Goal: Task Accomplishment & Management: Complete application form

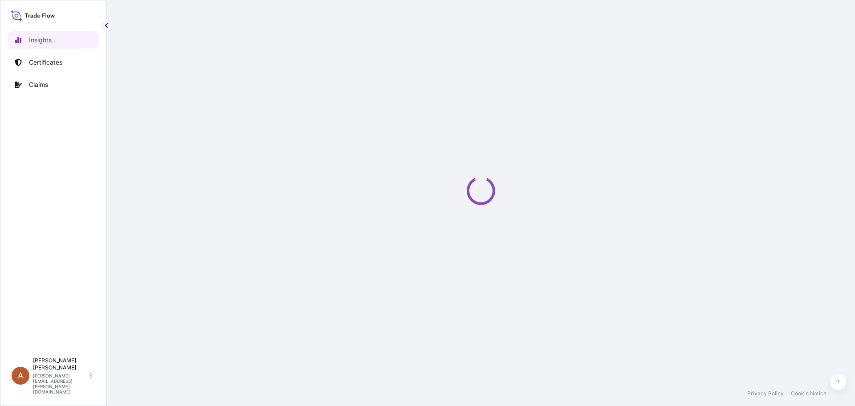
select select "2025"
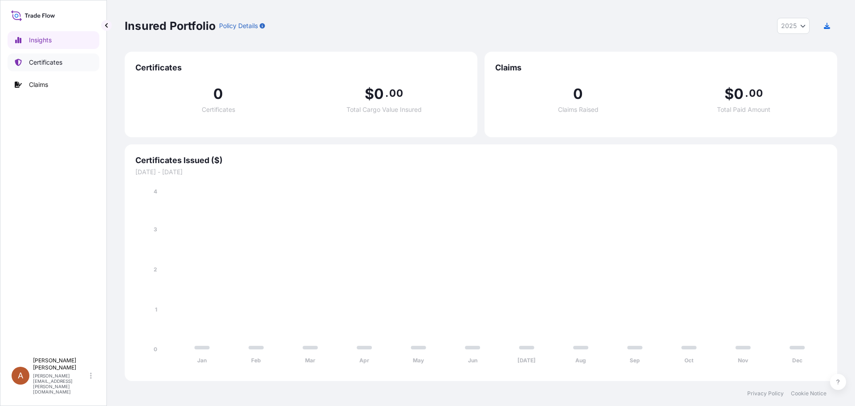
click at [47, 62] on p "Certificates" at bounding box center [45, 62] width 33 height 9
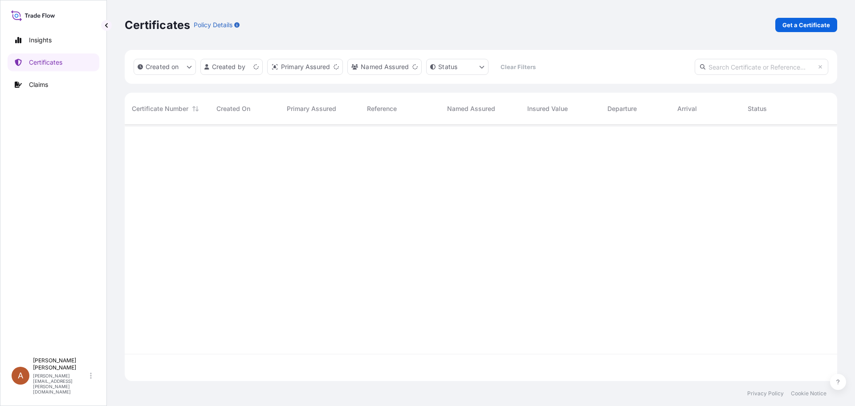
scroll to position [254, 706]
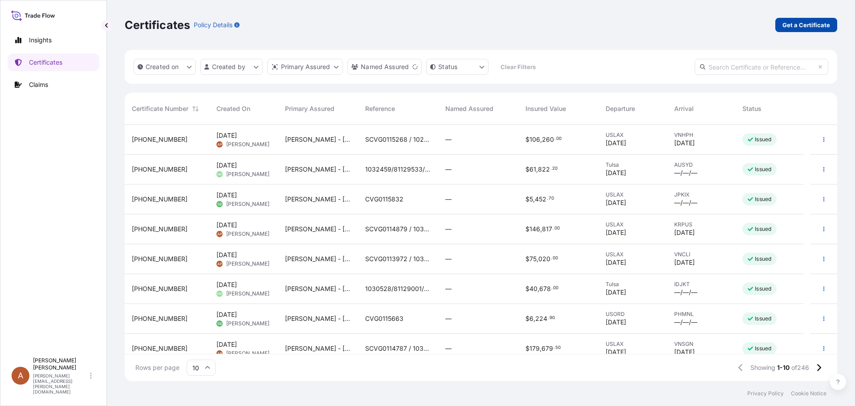
click at [797, 25] on p "Get a Certificate" at bounding box center [807, 24] width 48 height 9
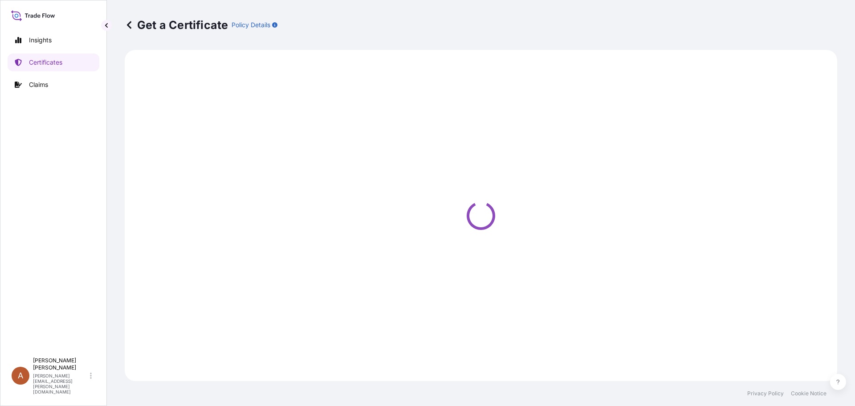
select select "Road / [GEOGRAPHIC_DATA]"
select select "Sea"
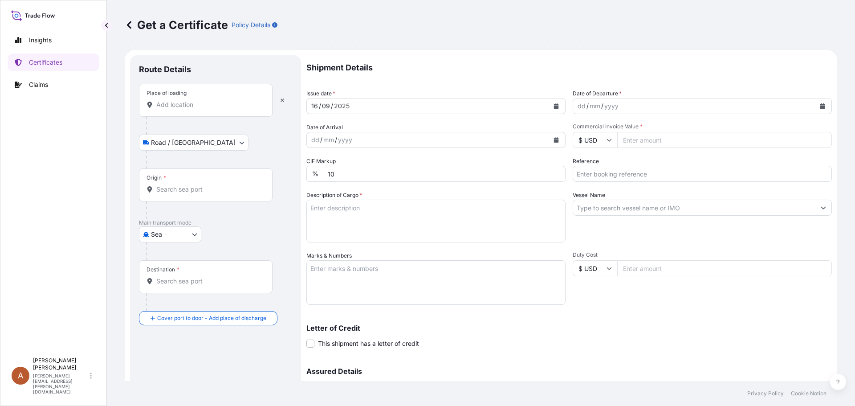
click at [155, 103] on div at bounding box center [206, 104] width 119 height 9
click at [156, 103] on input "Place of loading" at bounding box center [208, 104] width 105 height 9
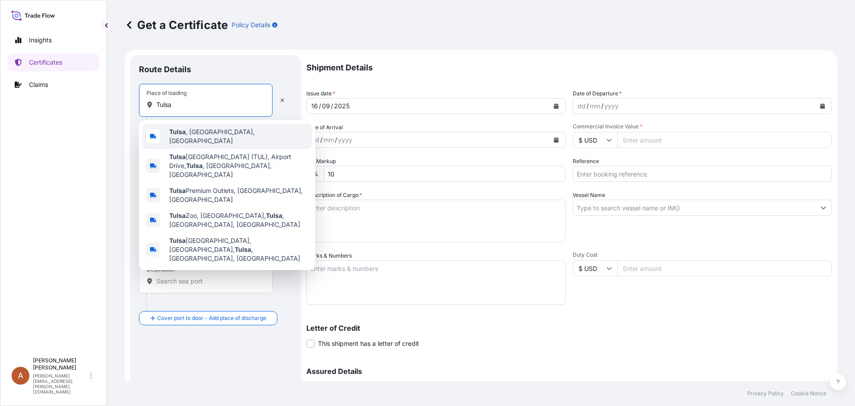
click at [192, 130] on div "[GEOGRAPHIC_DATA] , [GEOGRAPHIC_DATA], [GEOGRAPHIC_DATA]" at bounding box center [227, 136] width 169 height 25
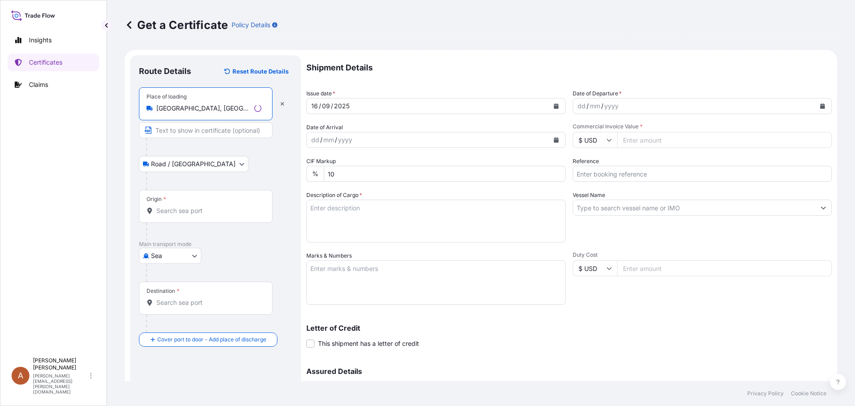
type input "[GEOGRAPHIC_DATA], [GEOGRAPHIC_DATA], [GEOGRAPHIC_DATA]"
click at [163, 207] on input "Origin *" at bounding box center [208, 210] width 105 height 9
click at [179, 216] on div "Origin *" at bounding box center [206, 206] width 134 height 33
click at [179, 215] on input "Origin * Please select an origin" at bounding box center [208, 210] width 105 height 9
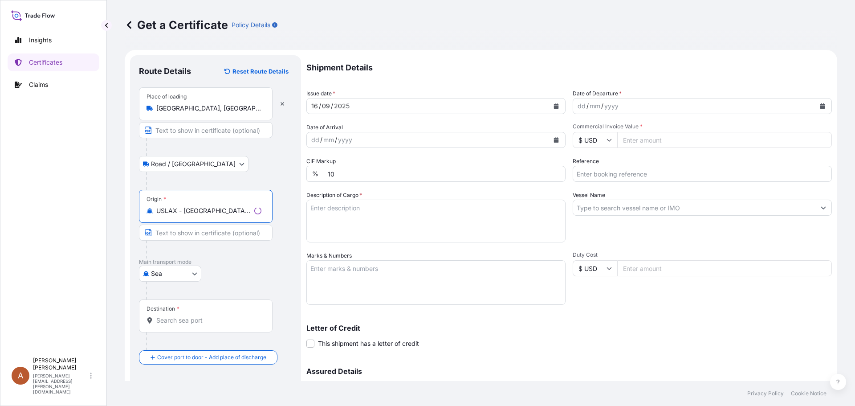
type input "USLAX - [GEOGRAPHIC_DATA], [GEOGRAPHIC_DATA]"
click at [164, 323] on input "Destination *" at bounding box center [208, 320] width 105 height 9
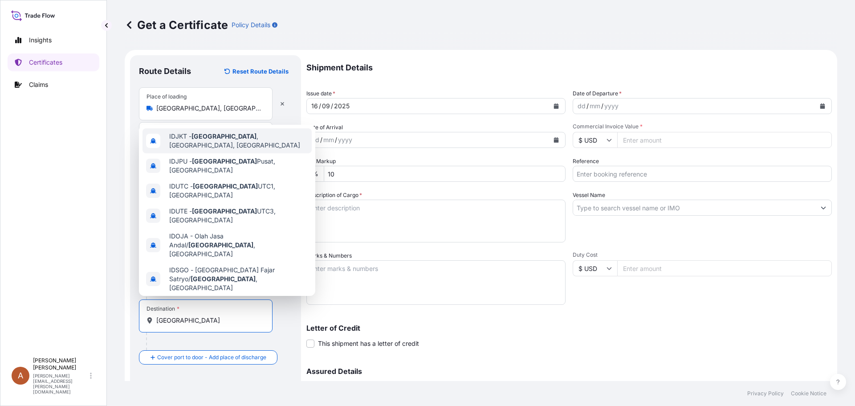
click at [234, 138] on span "IDJKT - [GEOGRAPHIC_DATA] , [GEOGRAPHIC_DATA], [GEOGRAPHIC_DATA]" at bounding box center [238, 141] width 139 height 18
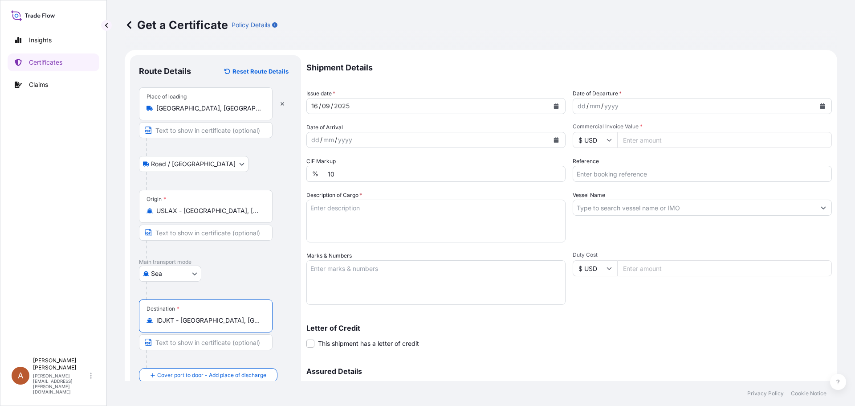
type input "IDJKT - [GEOGRAPHIC_DATA], [GEOGRAPHIC_DATA], [GEOGRAPHIC_DATA]"
click at [577, 102] on div "dd" at bounding box center [582, 106] width 10 height 11
click at [312, 137] on div "dd" at bounding box center [316, 140] width 10 height 11
click at [622, 140] on input "Commercial Invoice Value *" at bounding box center [725, 140] width 215 height 16
type input "167796.00"
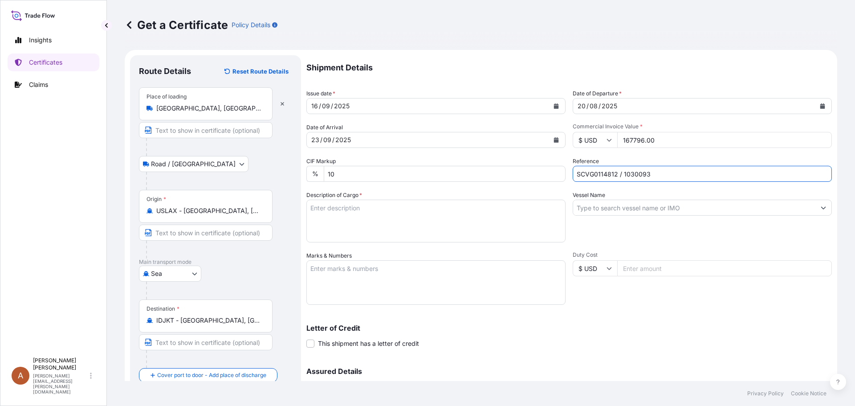
type input "SCVG0114812 / 1030093"
click at [368, 209] on textarea "Description of Cargo *" at bounding box center [436, 221] width 259 height 43
click at [322, 209] on textarea "Description of Cargo *" at bounding box center [436, 221] width 259 height 43
paste textarea "KELCOGEL HMB,KGELHMB,25KG,BAG HS-Code: 3824 99"
click at [315, 223] on textarea "KELCOGEL HMB,KGELHMB,25KG,BAG HS-Code: 3824 99" at bounding box center [436, 221] width 259 height 43
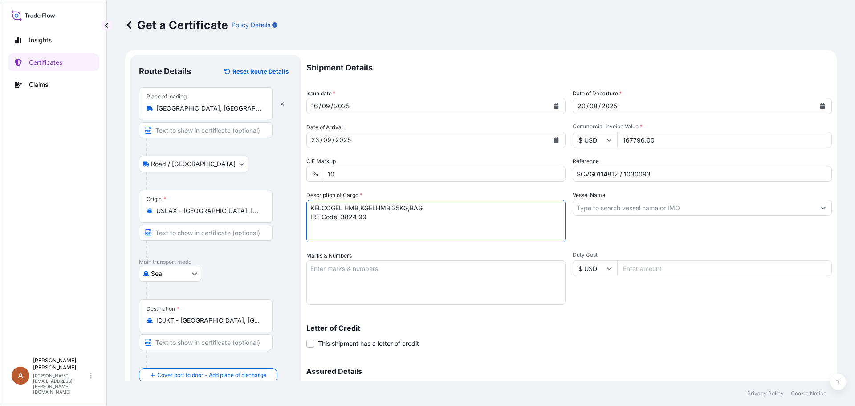
paste textarea "316 Bags of net 25KG each on 08 Heat Treated Pallets Vol: 1 x 20’ FCL from [GEO…"
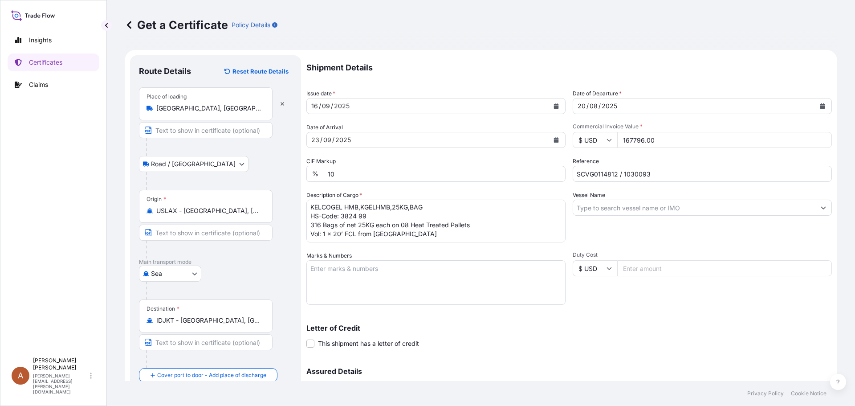
click at [328, 237] on textarea "KELCOGEL HMB,KGELHMB,25KG,BAG HS-Code: 3824 99 316 Bags of net 25KG each on 08 …" at bounding box center [436, 221] width 259 height 43
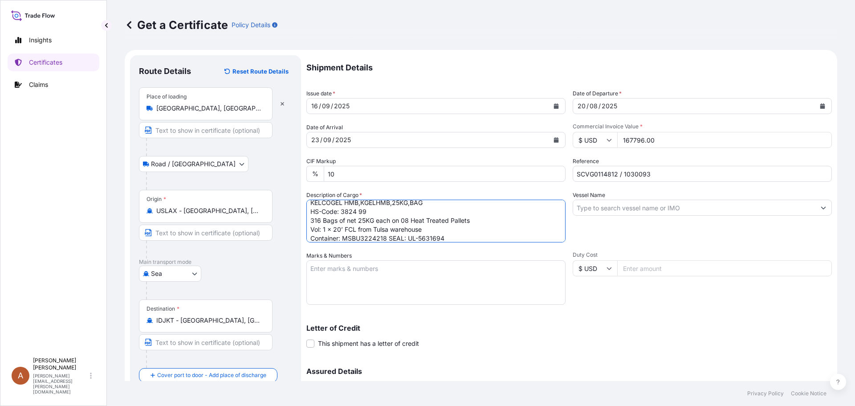
type textarea "KELCOGEL HMB,KGELHMB,25KG,BAG HS-Code: 3824 99 316 Bags of net 25KG each on 08 …"
click at [597, 210] on input "Vessel Name" at bounding box center [694, 208] width 242 height 16
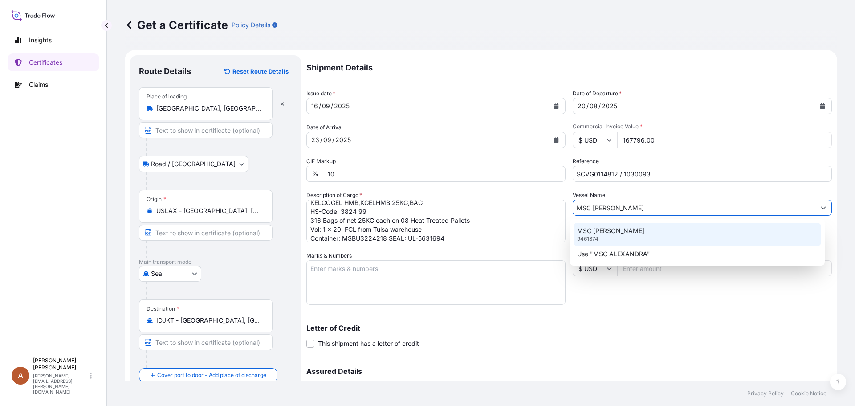
click at [603, 227] on p "MSC [PERSON_NAME]" at bounding box center [610, 230] width 67 height 9
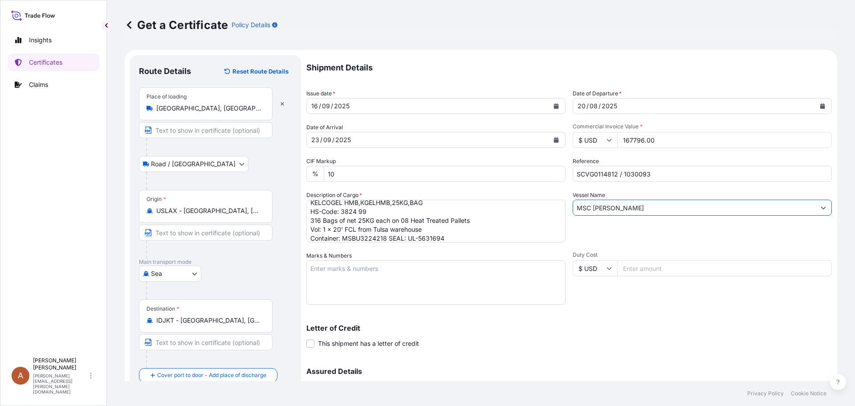
type input "MSC [PERSON_NAME]"
click at [372, 269] on textarea "Marks & Numbers" at bounding box center [436, 282] width 259 height 45
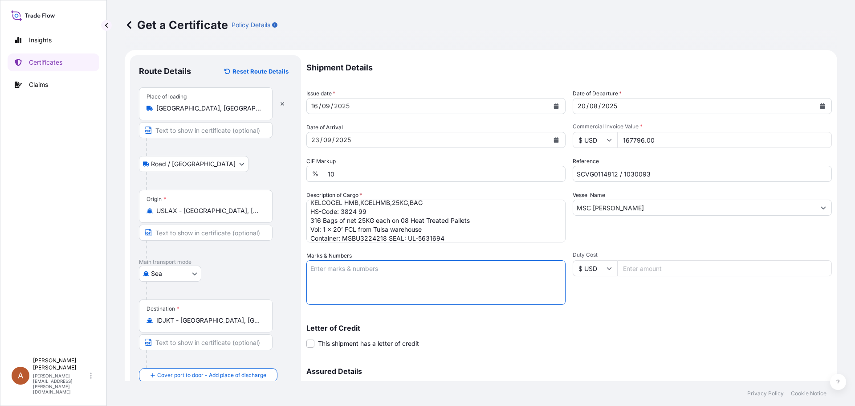
click at [345, 267] on textarea "Marks & Numbers" at bounding box center [436, 282] width 259 height 45
paste textarea "PT. Azelis Indonesia Distribusi [GEOGRAPHIC_DATA] PO#: PO238009762"
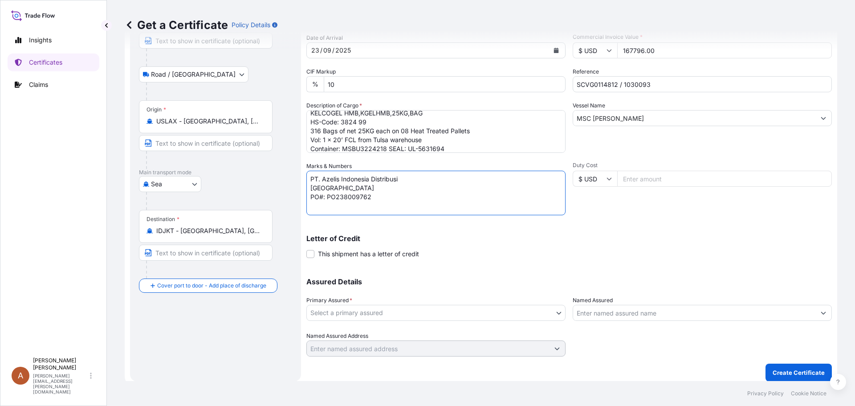
scroll to position [95, 0]
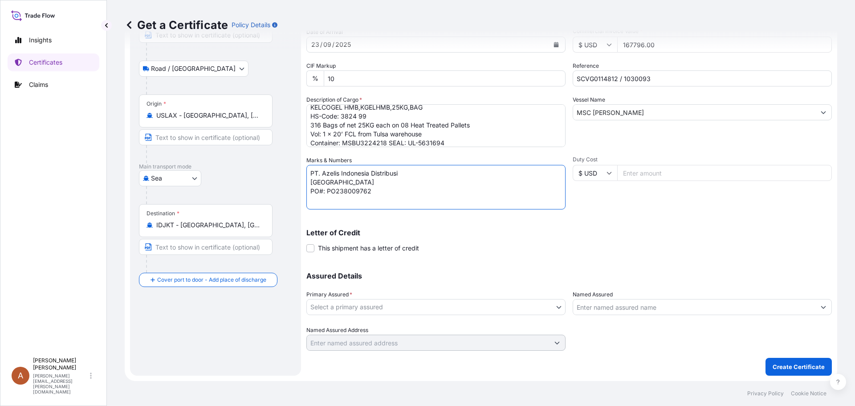
type textarea "PT. Azelis Indonesia Distribusi [GEOGRAPHIC_DATA] PO#: PO238009762"
click at [506, 307] on body "Insights Certificates Claims A Alicia Pye-miller [EMAIL_ADDRESS][PERSON_NAME][D…" at bounding box center [427, 203] width 855 height 406
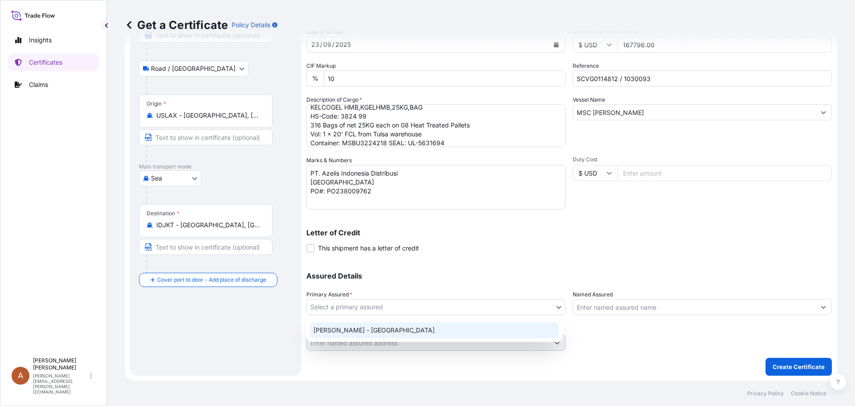
click at [370, 332] on div "[PERSON_NAME] - [GEOGRAPHIC_DATA]" at bounding box center [434, 330] width 249 height 16
select select "31650"
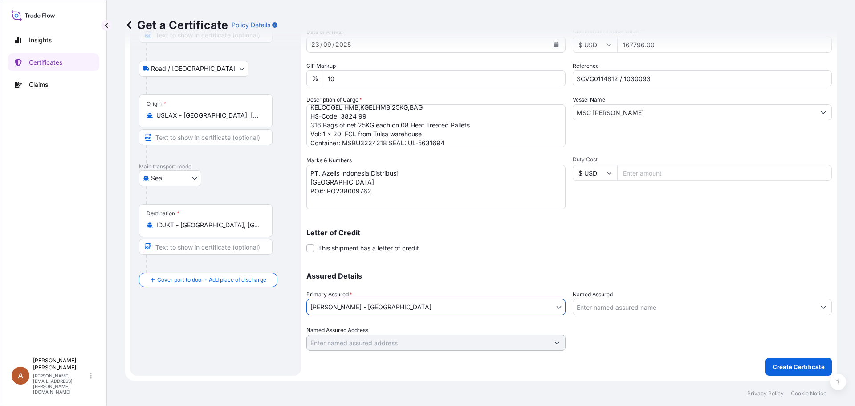
click at [709, 348] on div at bounding box center [702, 338] width 259 height 25
click at [807, 367] on p "Create Certificate" at bounding box center [799, 366] width 52 height 9
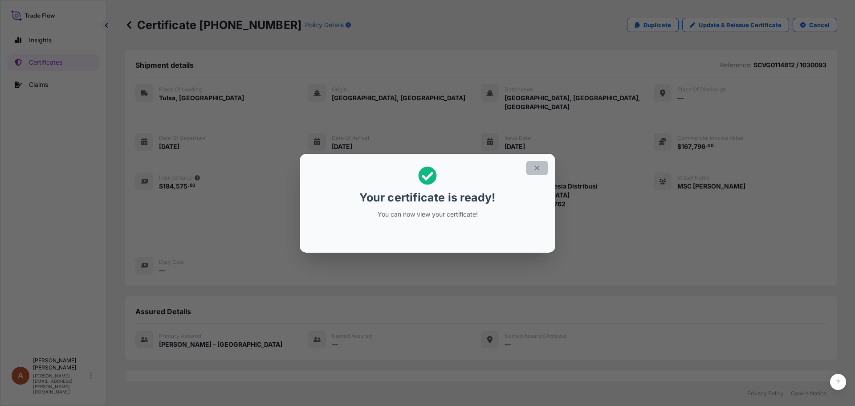
click at [535, 170] on icon "button" at bounding box center [537, 168] width 8 height 8
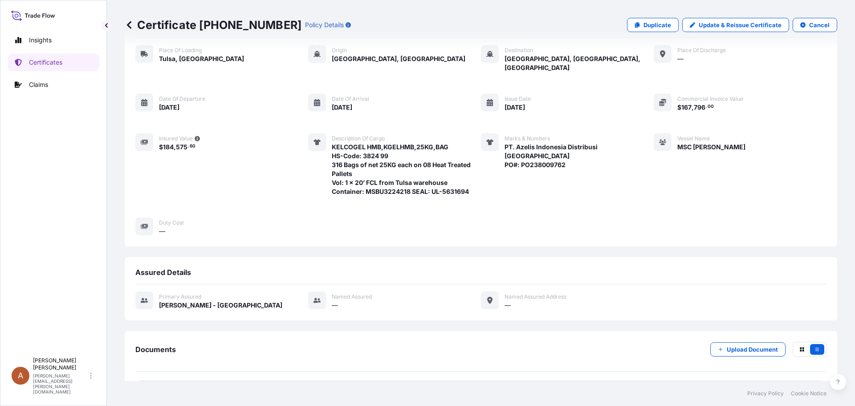
scroll to position [119, 0]
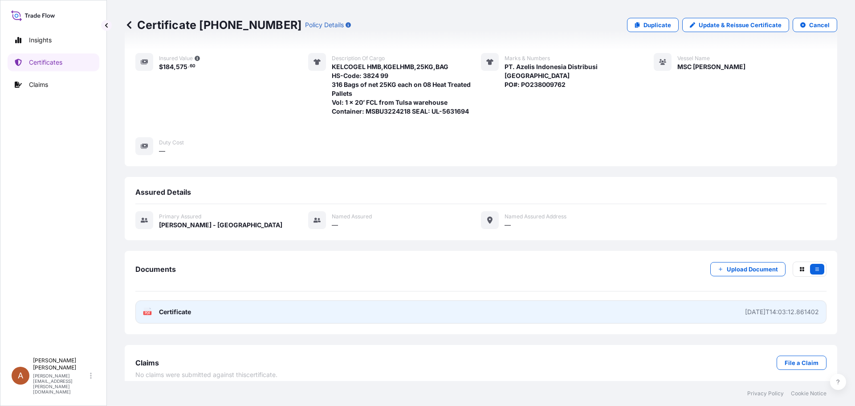
click at [148, 311] on text "PDF" at bounding box center [148, 312] width 6 height 3
